Goal: Task Accomplishment & Management: Complete application form

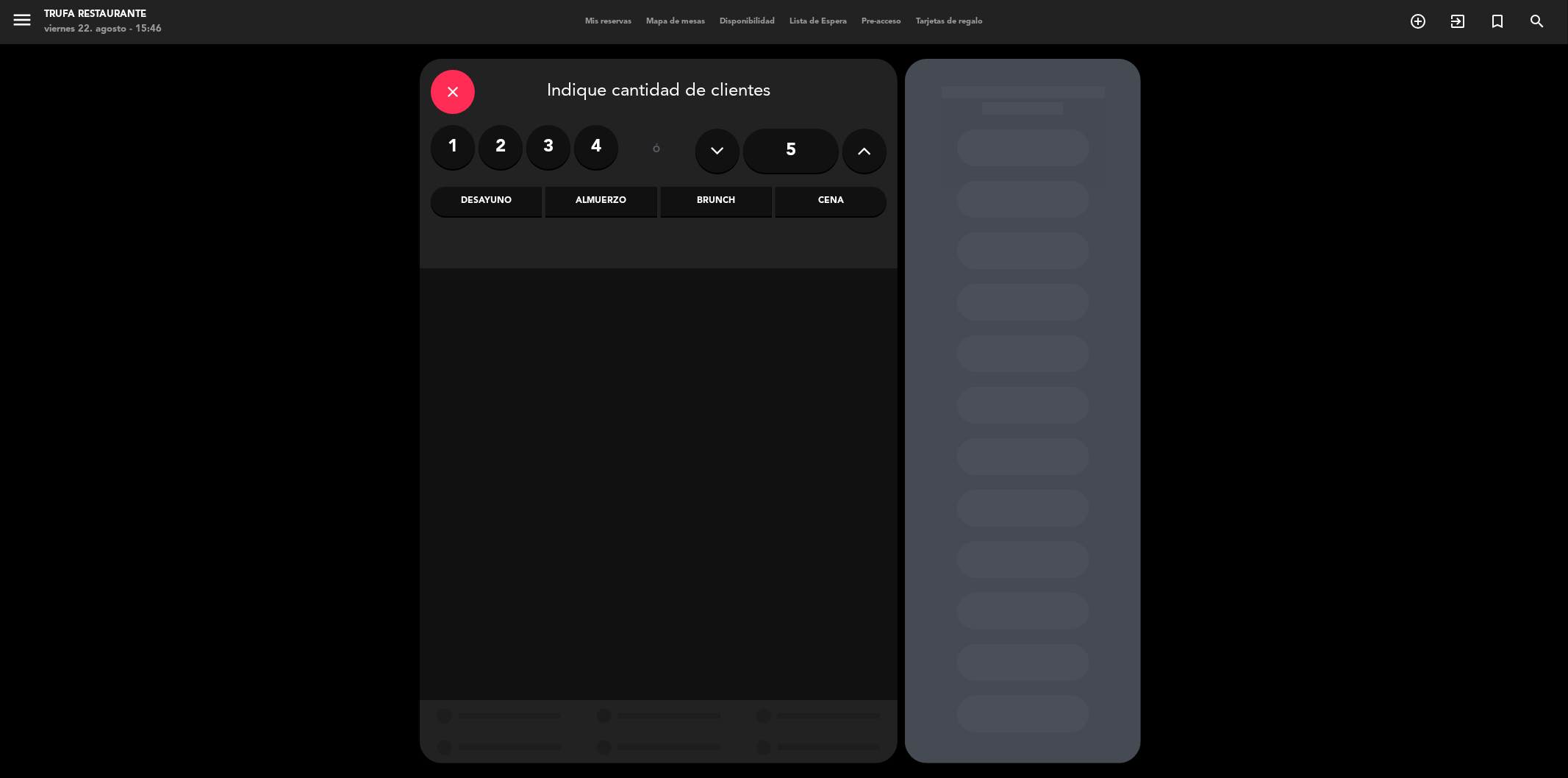
click at [597, 12] on div "menu Trufa Restaurante [DATE] 22. agosto - 15:46 Mis reservas Mapa de mesas Dis…" at bounding box center [784, 22] width 1568 height 44
click at [604, 17] on span "Mis reservas" at bounding box center [608, 21] width 61 height 8
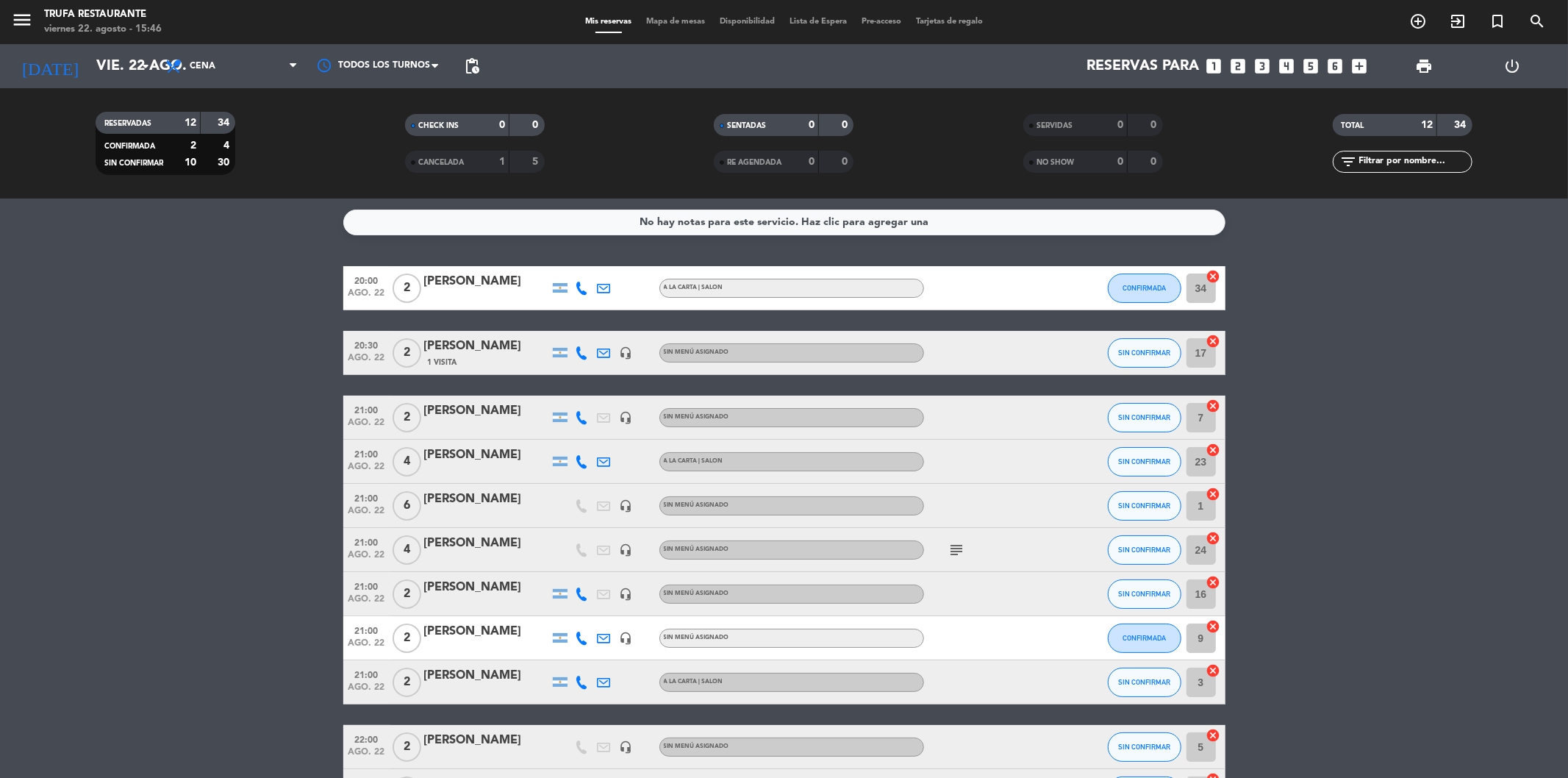
click at [1265, 66] on icon "looks_3" at bounding box center [1262, 66] width 19 height 19
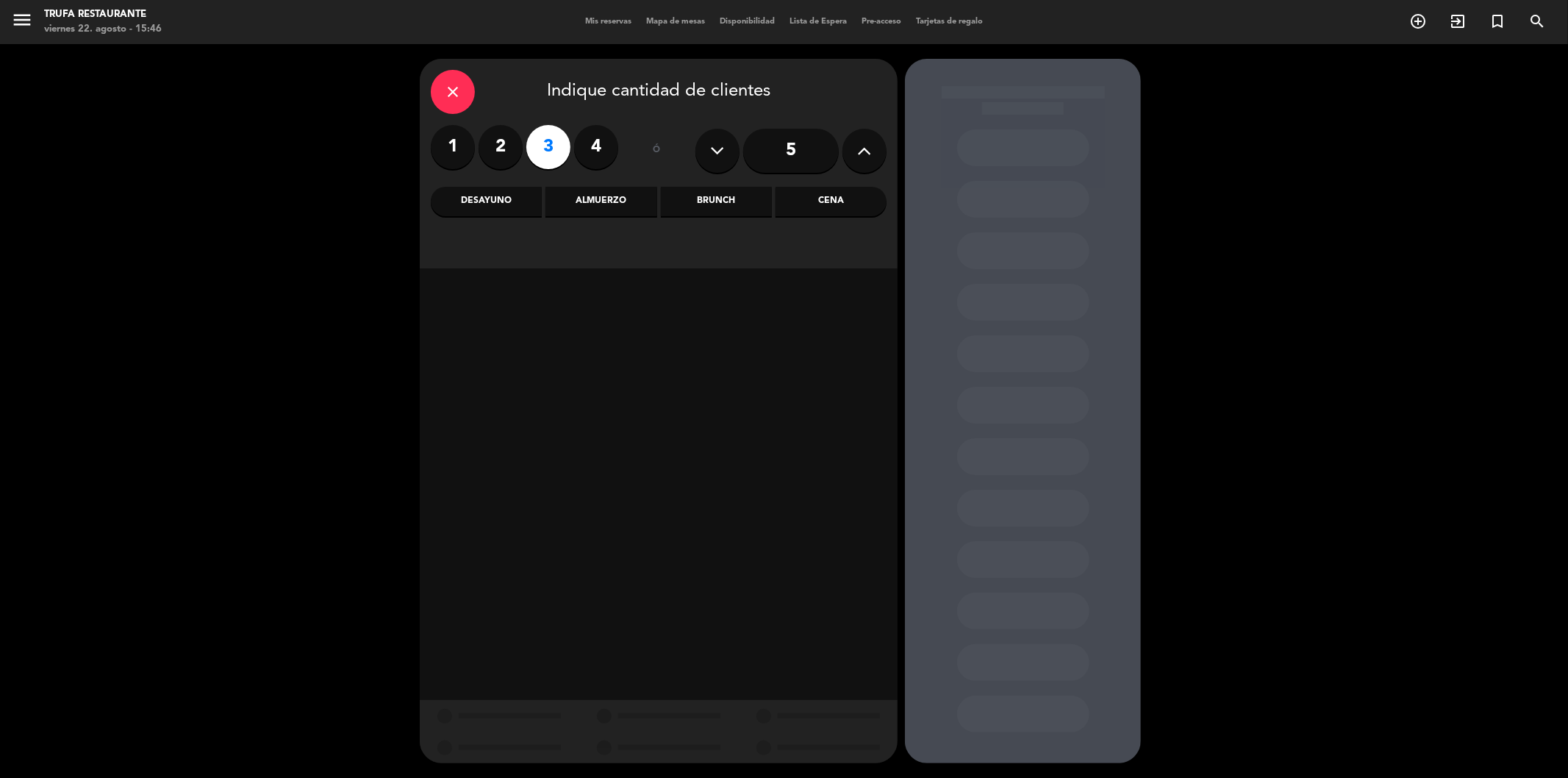
click at [819, 202] on div "Cena" at bounding box center [831, 201] width 111 height 29
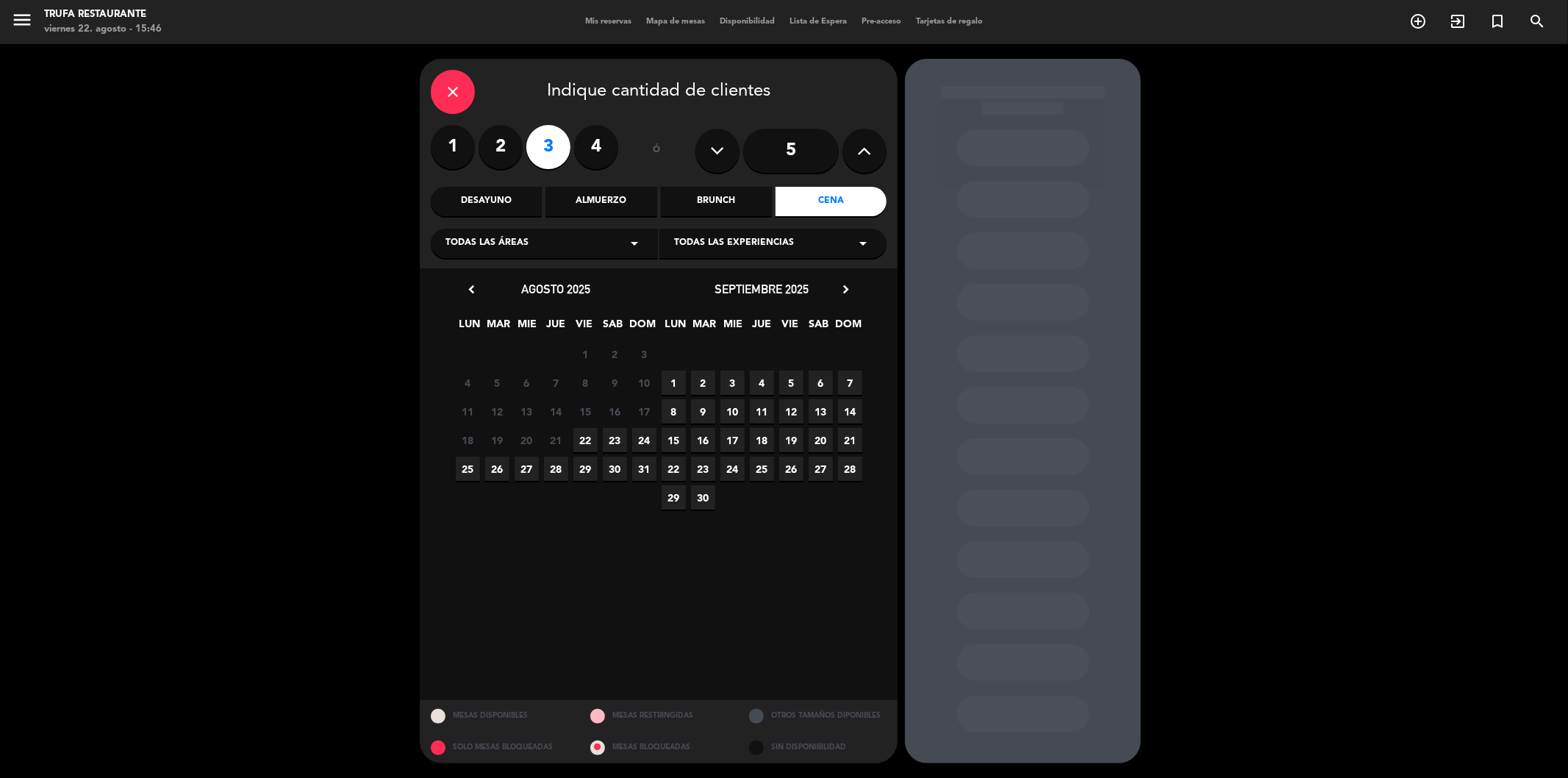
click at [582, 443] on span "22" at bounding box center [585, 440] width 24 height 24
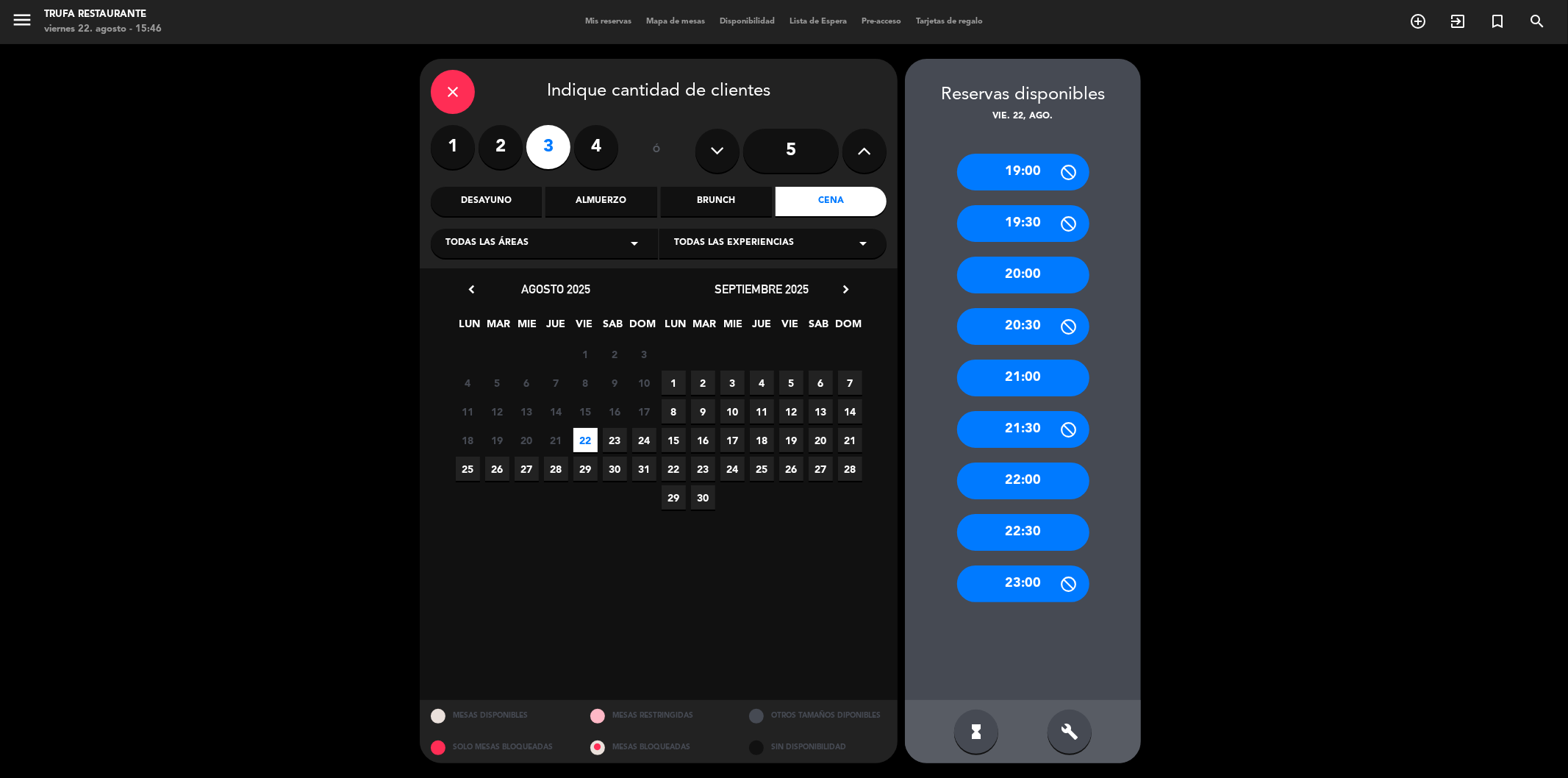
click at [997, 376] on div "21:00" at bounding box center [1023, 377] width 132 height 37
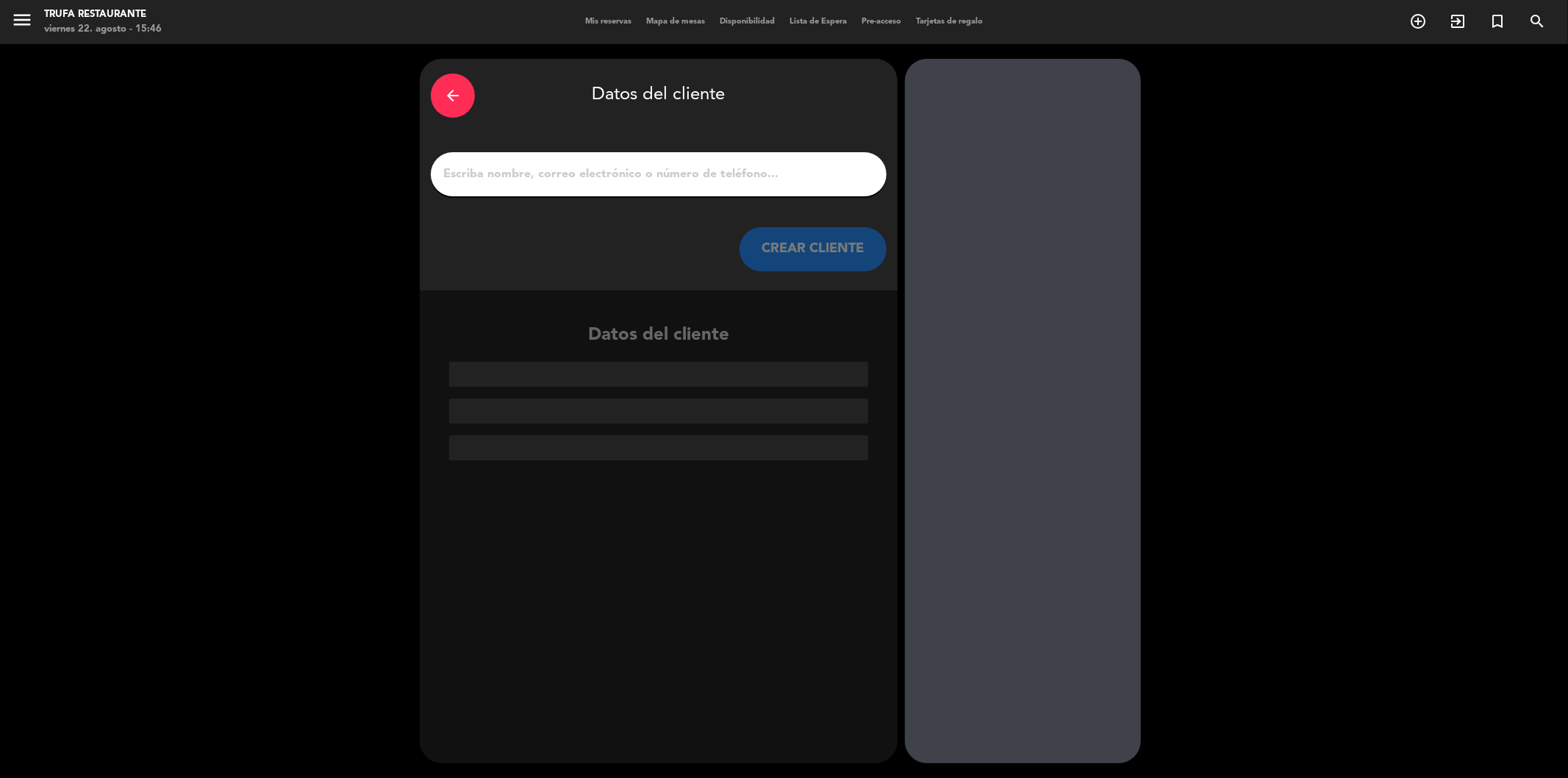
click at [582, 181] on input "1" at bounding box center [658, 174] width 434 height 20
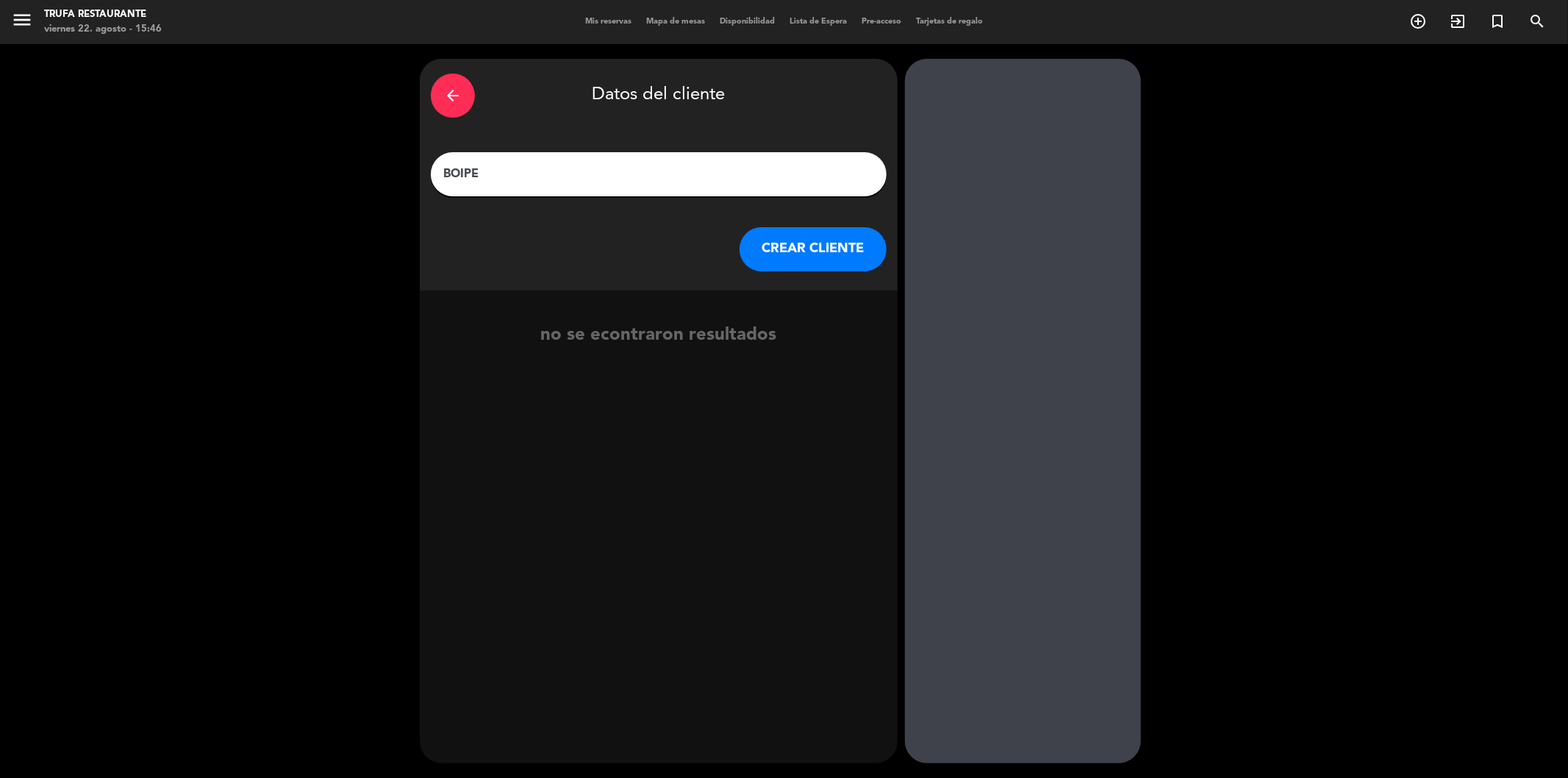
type input "BOIPE"
click at [885, 251] on div "arrow_back Datos del cliente BOIPE CREAR CLIENTE" at bounding box center [658, 174] width 477 height 231
click at [836, 258] on button "CREAR CLIENTE" at bounding box center [812, 249] width 147 height 44
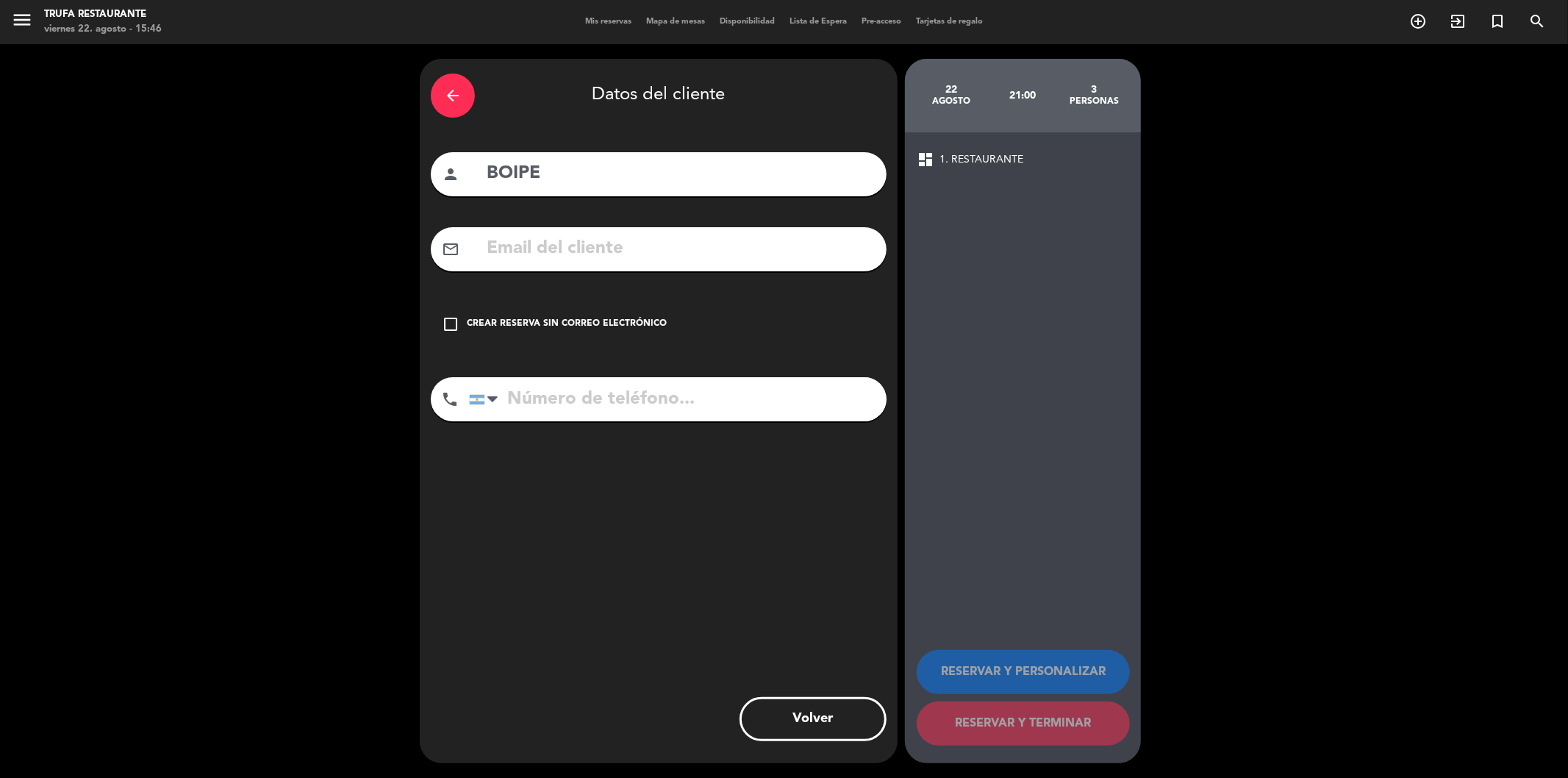
click at [465, 325] on div "check_box_outline_blank Crear reserva sin correo electrónico" at bounding box center [658, 324] width 456 height 44
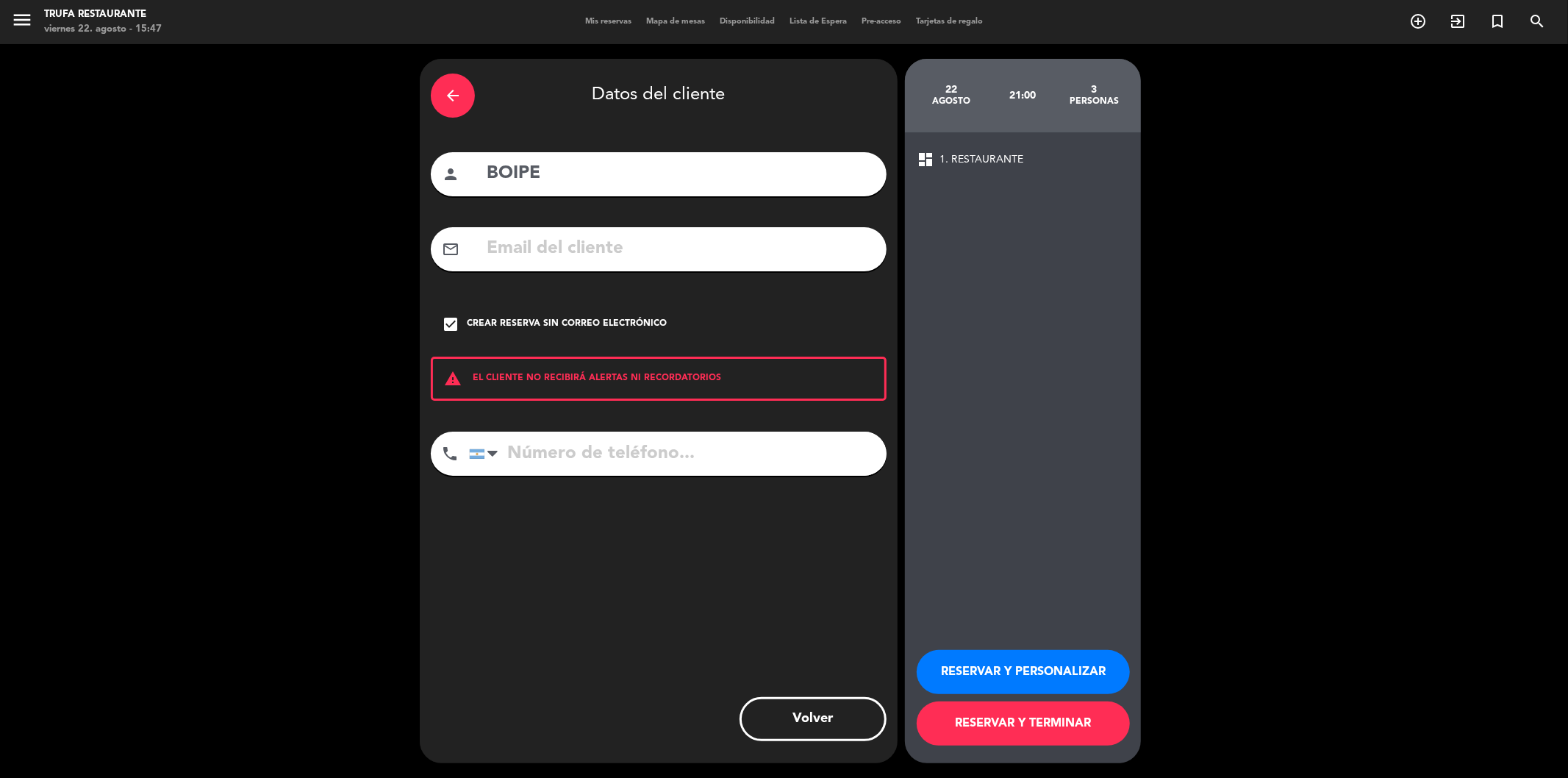
click at [971, 724] on button "RESERVAR Y TERMINAR" at bounding box center [1023, 723] width 213 height 44
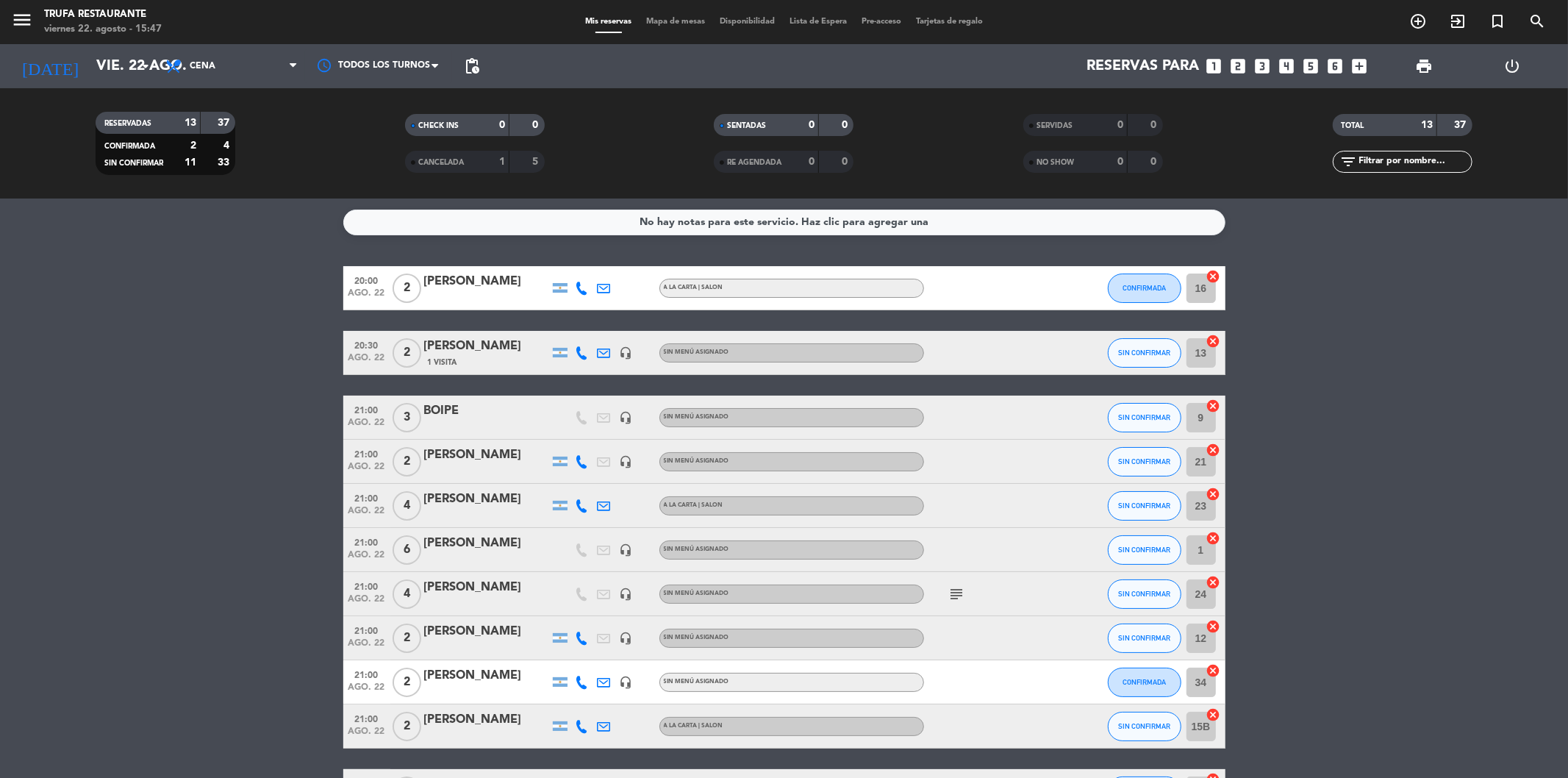
scroll to position [217, 0]
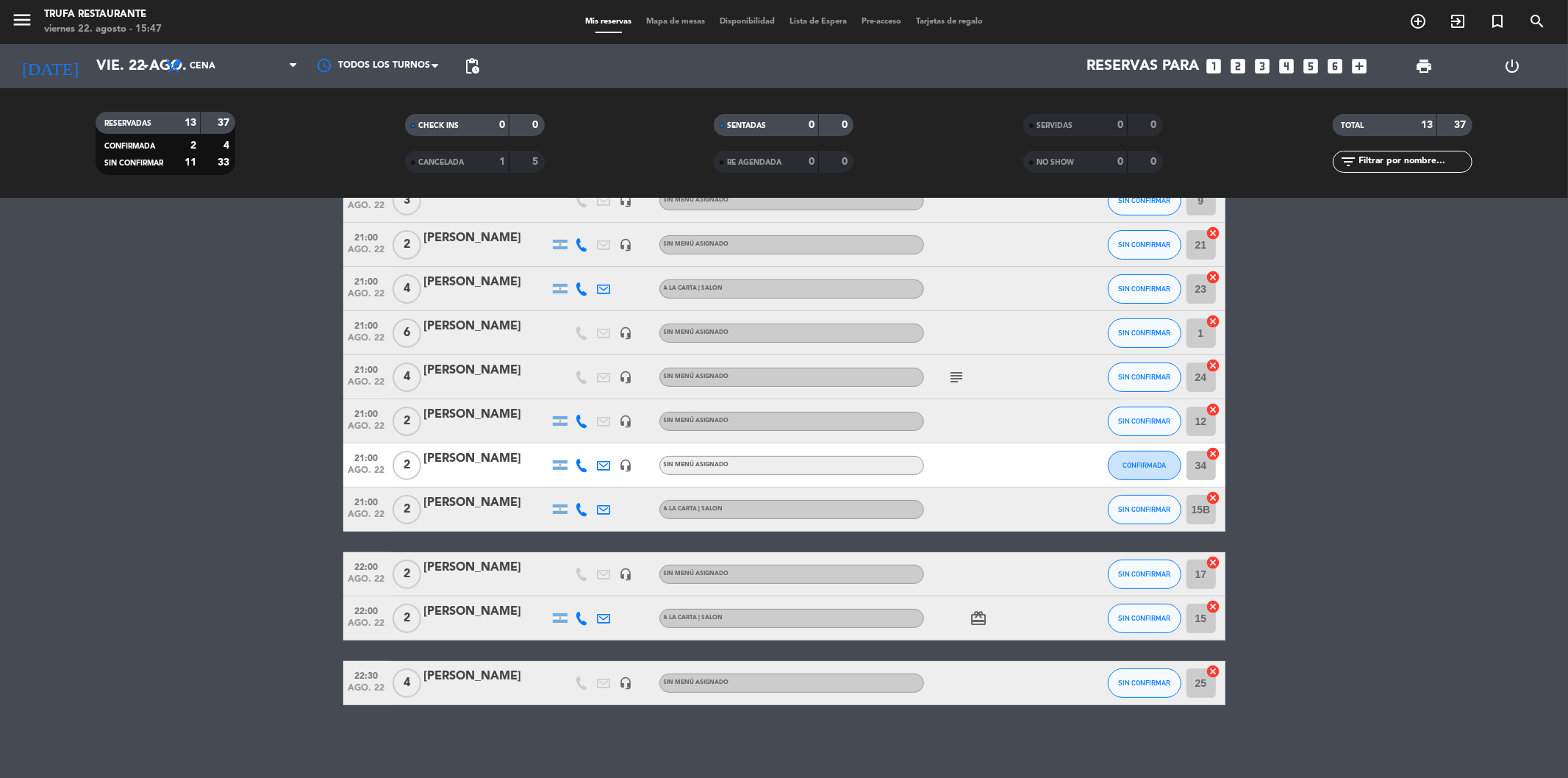
click at [954, 377] on icon "subject" at bounding box center [956, 377] width 17 height 17
click at [973, 616] on icon "card_giftcard" at bounding box center [978, 618] width 17 height 17
click at [894, 758] on div "No hay notas para este servicio. Haz clic para agregar una 20:00 [DATE] 2 [PERS…" at bounding box center [784, 488] width 1568 height 580
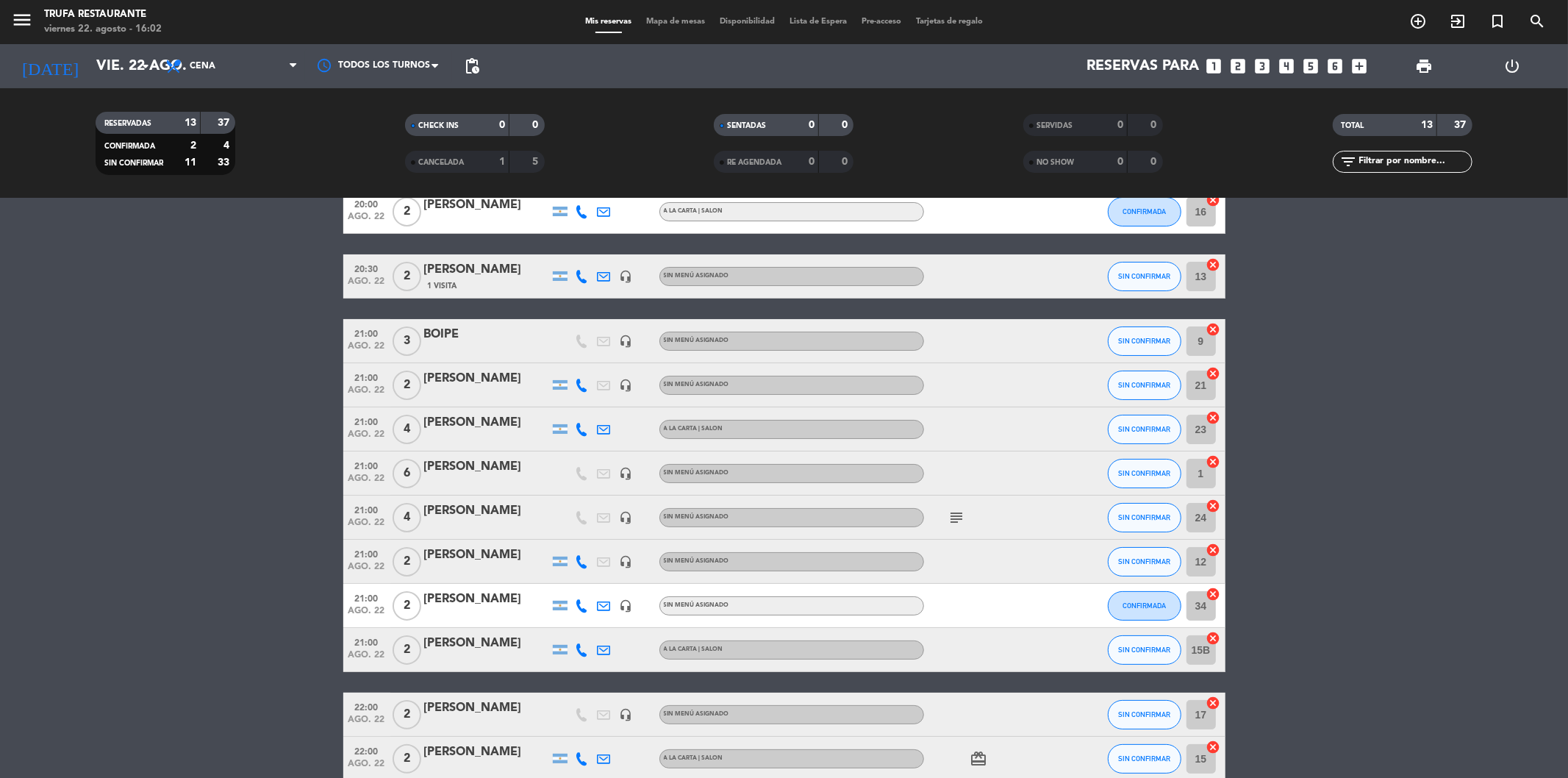
scroll to position [0, 0]
